Goal: Task Accomplishment & Management: Use online tool/utility

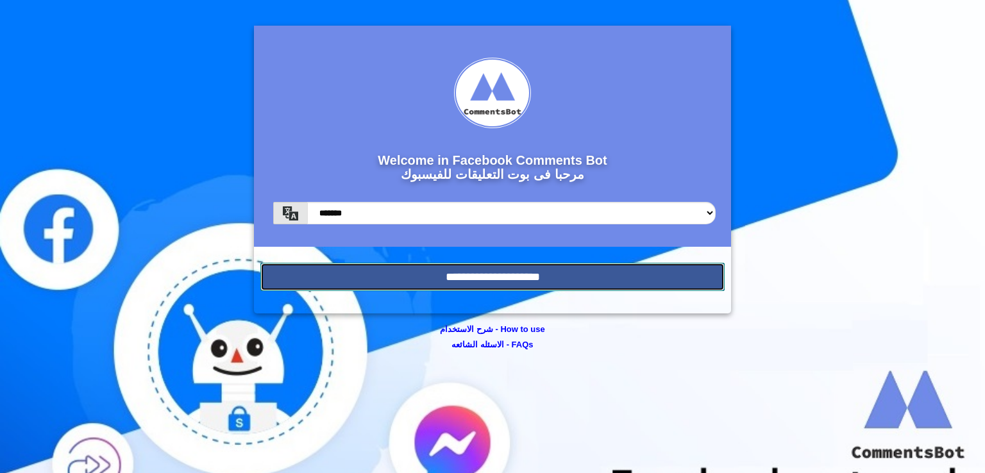
click at [590, 275] on input "**********" at bounding box center [492, 277] width 464 height 28
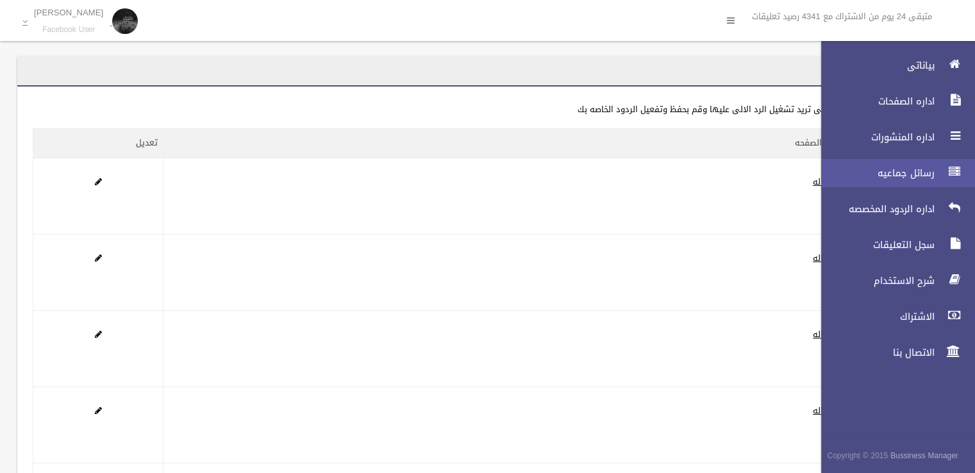
click at [928, 180] on link "رسائل جماعيه" at bounding box center [892, 173] width 165 height 28
